Goal: Check status

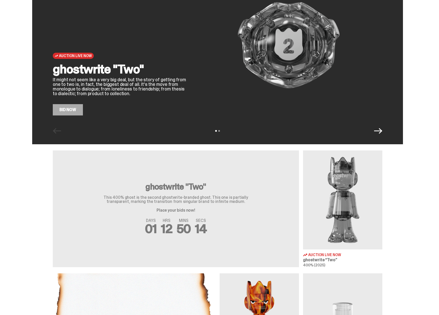
scroll to position [161, 0]
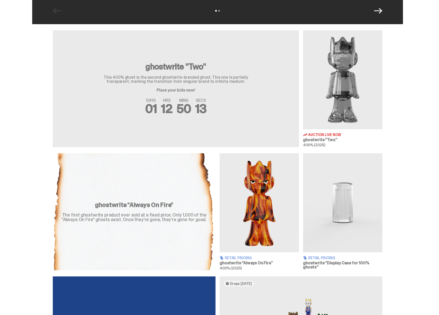
click at [346, 114] on img at bounding box center [342, 79] width 79 height 99
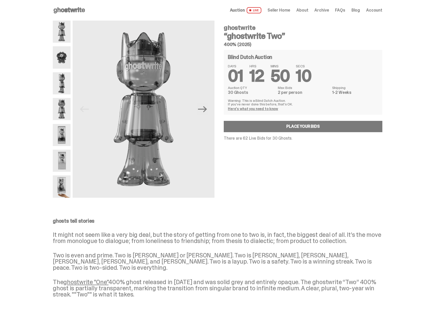
click at [267, 186] on div "ghostwrite “ghostwrite Two” 400% (2025) Blind Dutch Auction DAYS 01 HRS 12 MINS…" at bounding box center [299, 109] width 165 height 177
click at [259, 108] on link "Here's what you need to know" at bounding box center [253, 109] width 50 height 5
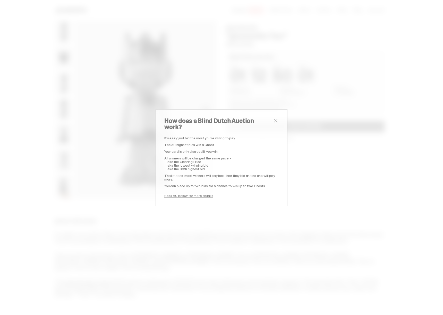
click at [239, 100] on div "How does a Blind Dutch Auction work? It’s easy: just bid the most you’re willin…" at bounding box center [221, 157] width 443 height 315
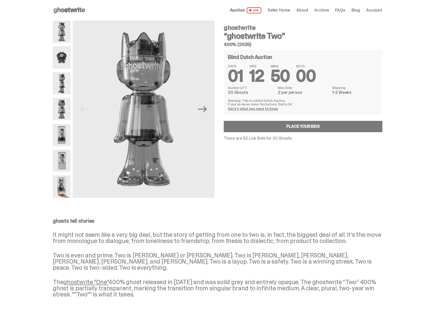
click at [276, 10] on span "Seller Home" at bounding box center [278, 10] width 23 height 4
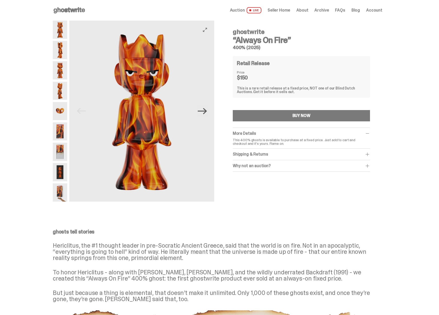
click at [203, 113] on icon "Next" at bounding box center [202, 111] width 9 height 9
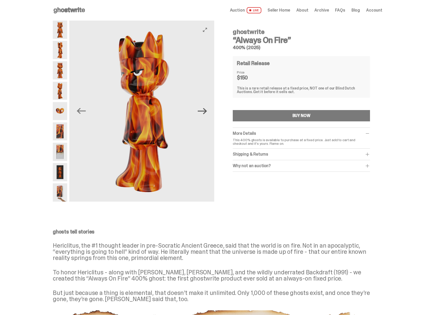
click at [203, 113] on icon "Next" at bounding box center [202, 111] width 9 height 9
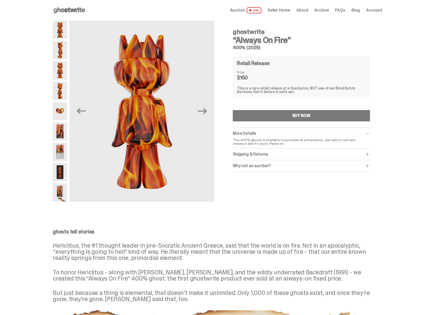
click at [252, 175] on div "ghostwrite “Always On Fire” 400% (2025) Retail Release Price $150 This is a rar…" at bounding box center [301, 108] width 162 height 174
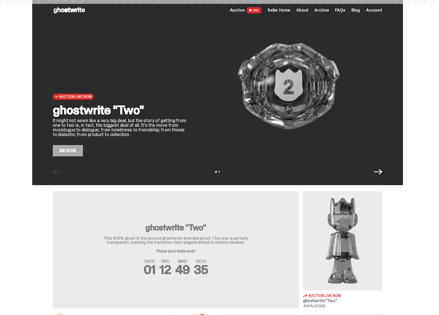
scroll to position [270, 0]
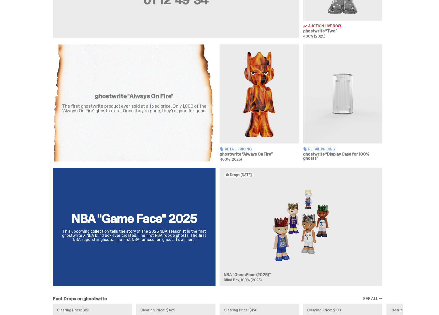
click at [270, 108] on img at bounding box center [258, 94] width 79 height 99
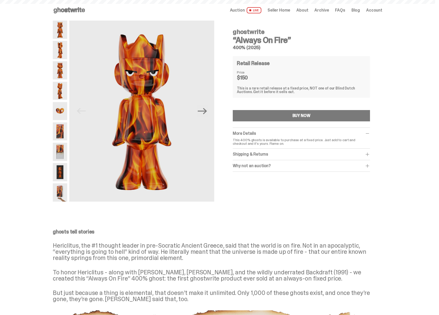
scroll to position [270, 0]
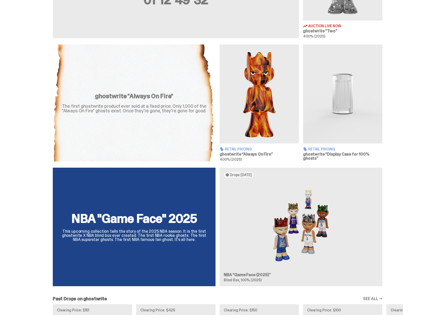
click at [333, 120] on img at bounding box center [342, 94] width 79 height 99
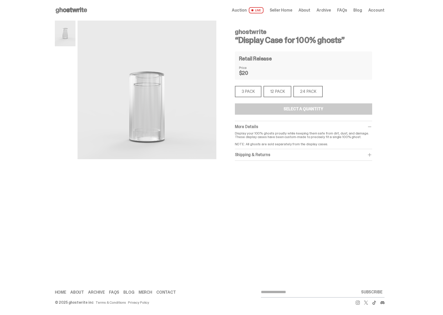
click at [279, 95] on div "12 PACK" at bounding box center [277, 91] width 28 height 11
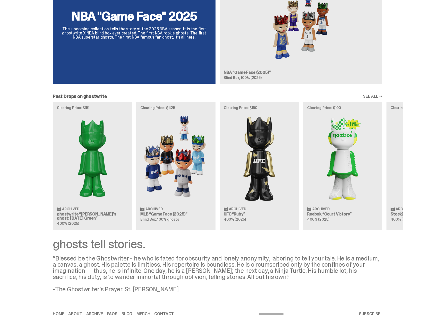
click at [403, 164] on div "Clearing Price: $151 Archived ghostwrite “Schrödinger's ghost: Sunday Green” 40…" at bounding box center [217, 166] width 370 height 128
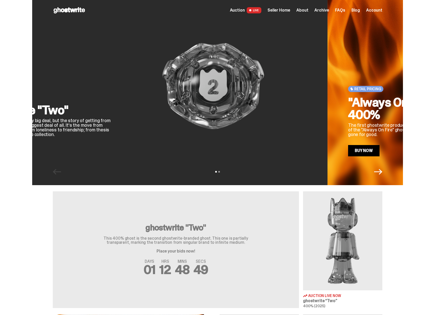
click at [197, 159] on div "Auction Live Now ghostwrite "Two" It might not seem like a very big deal, but t…" at bounding box center [142, 92] width 370 height 185
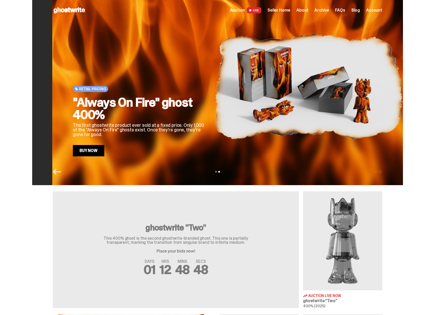
click at [207, 124] on p "The first ghostwrite product ever sold at a fixed price. Only 1,000 of the "Alw…" at bounding box center [140, 130] width 134 height 14
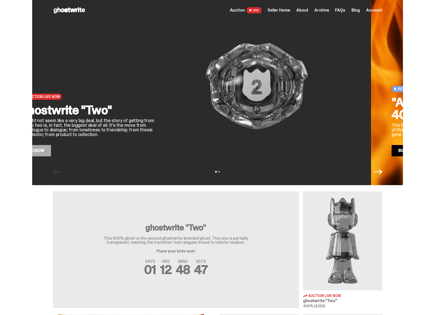
click at [163, 119] on img at bounding box center [256, 86] width 187 height 140
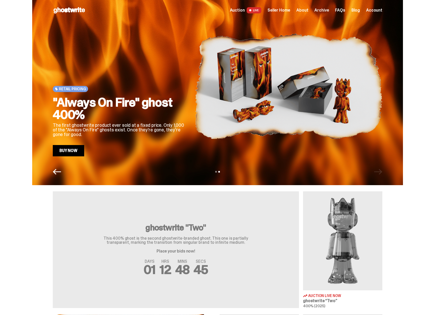
click at [288, 11] on span "Seller Home" at bounding box center [278, 10] width 23 height 4
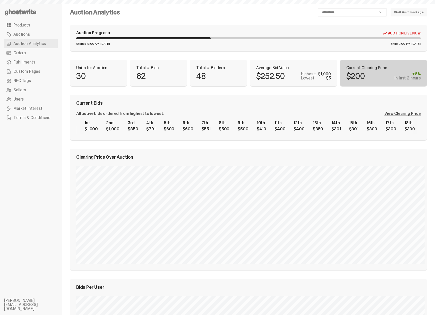
select select "**"
click at [396, 113] on div "View Clearing Price" at bounding box center [402, 114] width 36 height 4
select select "**"
click at [360, 85] on div "Current Clearing Price $200 +6% in last 2 hours" at bounding box center [383, 73] width 87 height 27
click at [364, 78] on p "$200" at bounding box center [355, 76] width 19 height 8
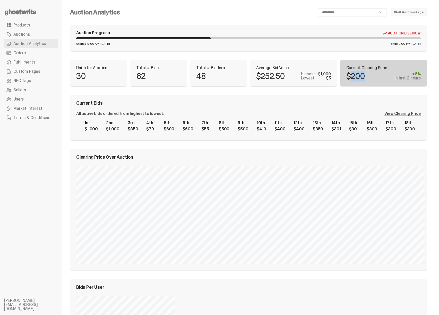
click at [364, 78] on p "$200" at bounding box center [355, 76] width 19 height 8
click at [398, 115] on div "View Clearing Price" at bounding box center [402, 114] width 36 height 4
